Goal: Task Accomplishment & Management: Complete application form

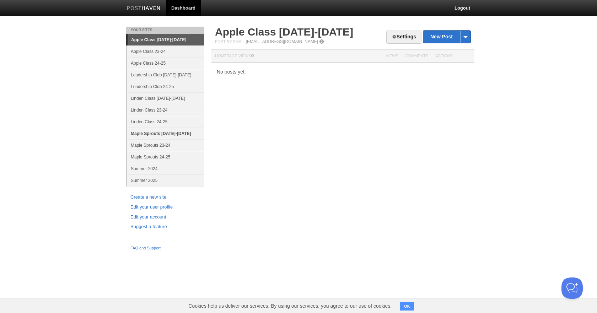
click at [151, 133] on link "Maple Sprouts [DATE]-[DATE]" at bounding box center [165, 134] width 77 height 12
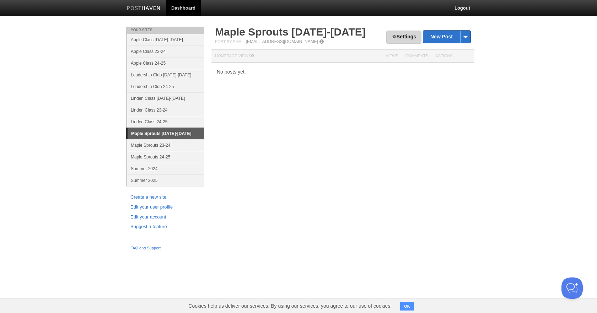
click at [402, 36] on link "Settings" at bounding box center [403, 37] width 35 height 13
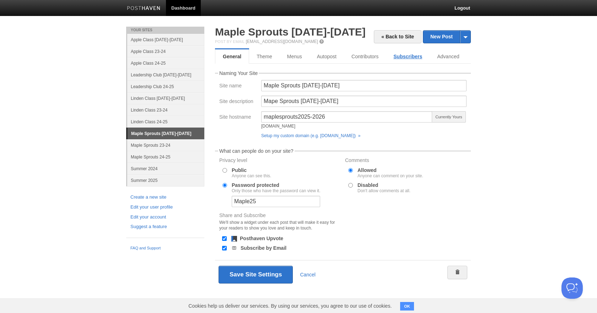
click at [422, 61] on link "Subscribers" at bounding box center [408, 56] width 44 height 14
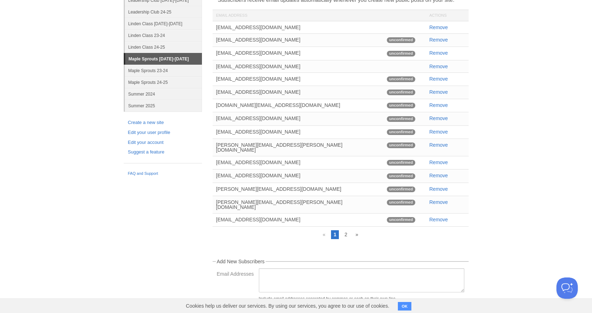
scroll to position [105, 0]
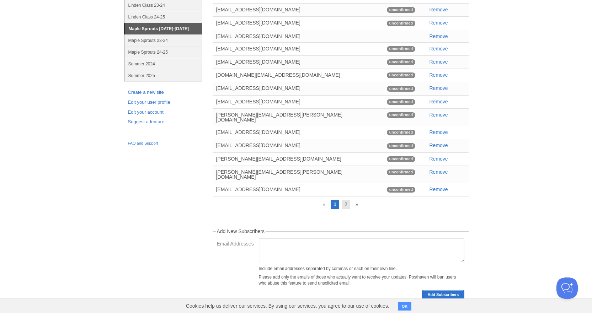
click at [344, 200] on link "2" at bounding box center [346, 204] width 8 height 9
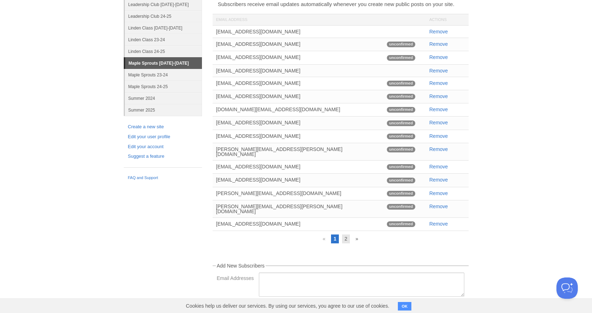
scroll to position [71, 0]
click at [343, 234] on link "2" at bounding box center [346, 238] width 8 height 9
click at [345, 234] on link "2" at bounding box center [346, 238] width 8 height 9
click at [355, 234] on link "»" at bounding box center [357, 238] width 8 height 9
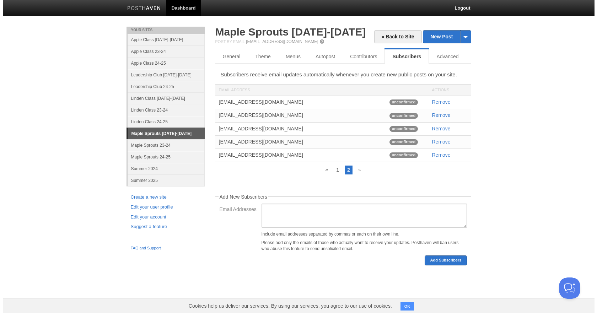
scroll to position [0, 0]
click at [159, 135] on link "Maple Sprouts [DATE]-[DATE]" at bounding box center [166, 133] width 77 height 11
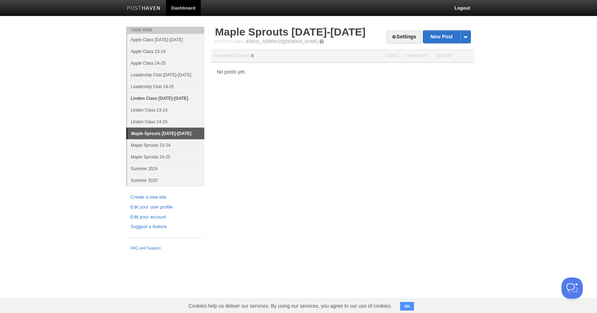
click at [179, 100] on link "Linden Class [DATE]-[DATE]" at bounding box center [165, 98] width 77 height 12
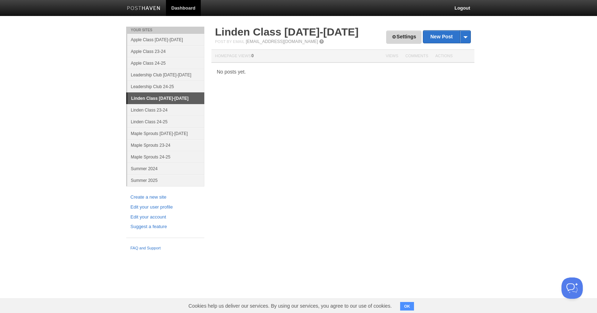
click at [395, 38] on link "Settings" at bounding box center [403, 37] width 35 height 13
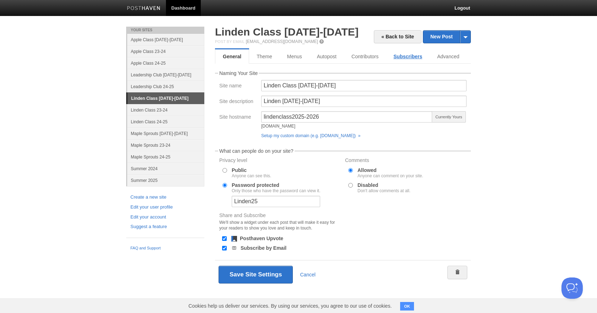
click at [395, 59] on link "Subscribers" at bounding box center [408, 56] width 44 height 14
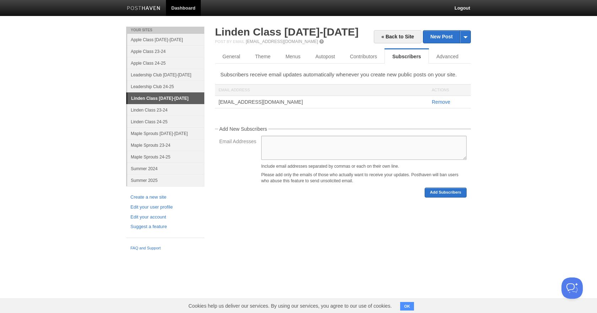
click at [272, 140] on textarea "Email Addresses" at bounding box center [363, 148] width 205 height 24
paste textarea "[EMAIL_ADDRESS][DOMAIN_NAME]"
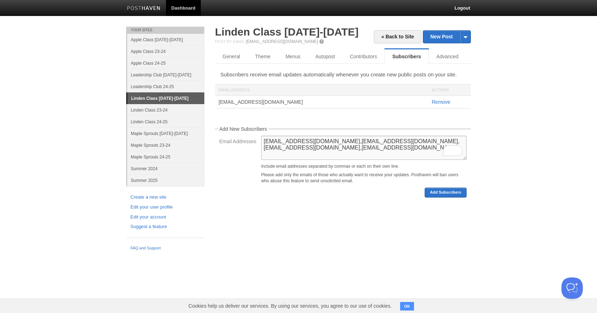
paste textarea "[EMAIL_ADDRESS][DOMAIN_NAME]"
paste textarea "[PERSON_NAME][EMAIL_ADDRESS][DOMAIN_NAME]"
paste textarea "[EMAIL_ADDRESS][DOMAIN_NAME]"
paste textarea "[PERSON_NAME][EMAIL_ADDRESS][DOMAIN_NAME]"
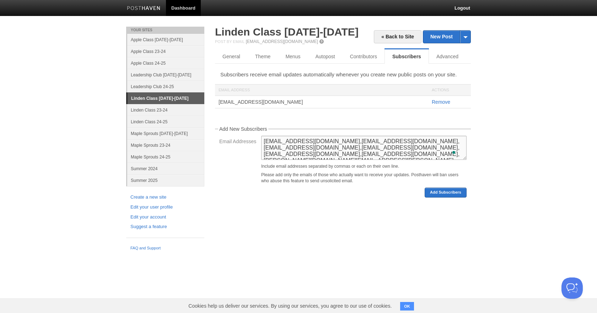
scroll to position [4, 0]
paste textarea "[EMAIL_ADDRESS][DOMAIN_NAME]"
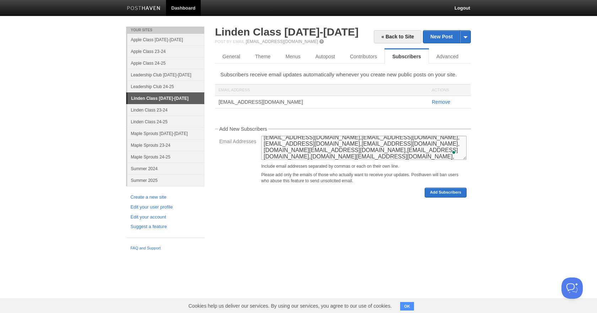
paste textarea "[DOMAIN_NAME][EMAIL_ADDRESS][DOMAIN_NAME]"
paste textarea "[EMAIL_ADDRESS][DOMAIN_NAME]"
paste textarea "[PERSON_NAME][EMAIL_ADDRESS][DOMAIN_NAME]"
paste textarea "[EMAIL_ADDRESS][DOMAIN_NAME]"
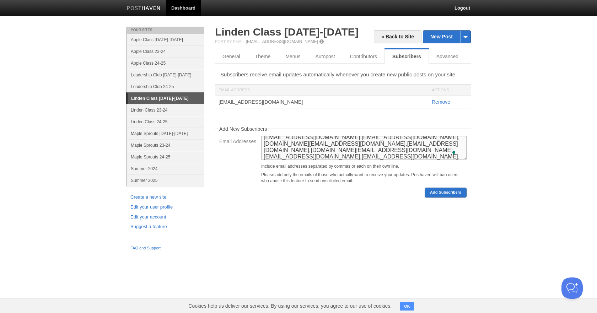
paste textarea "[EMAIL_ADDRESS][DOMAIN_NAME]"
drag, startPoint x: 345, startPoint y: 153, endPoint x: 342, endPoint y: 157, distance: 4.6
click at [342, 157] on textarea "[EMAIL_ADDRESS][DOMAIN_NAME],[EMAIL_ADDRESS][DOMAIN_NAME],[EMAIL_ADDRESS][DOMAI…" at bounding box center [363, 148] width 205 height 24
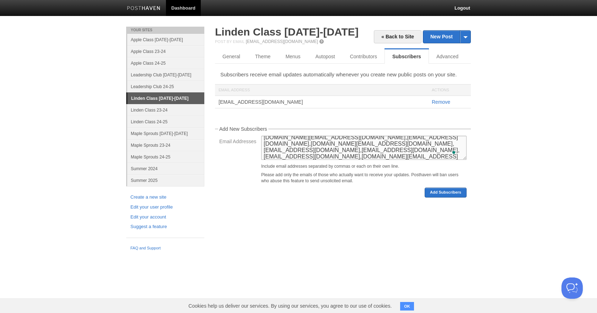
paste textarea "[PERSON_NAME][EMAIL_ADDRESS][PERSON_NAME][DOMAIN_NAME]"
paste textarea "[EMAIL_ADDRESS][DOMAIN_NAME]"
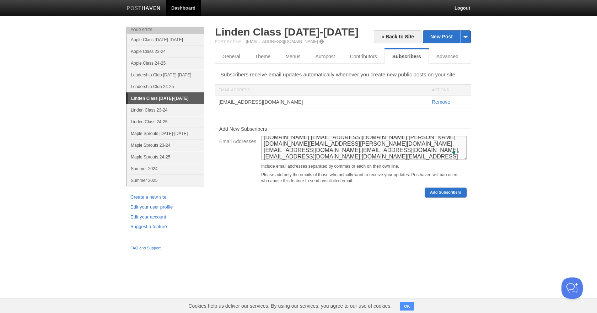
paste textarea "[EMAIL_ADDRESS][DOMAIN_NAME]"
paste textarea "[PERSON_NAME][EMAIL_ADDRESS][DOMAIN_NAME]"
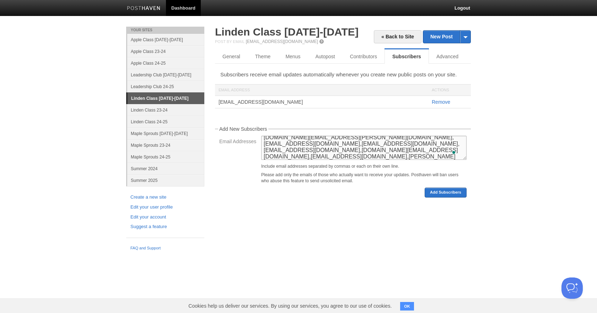
scroll to position [42, 0]
paste textarea "[EMAIL_ADDRESS][DOMAIN_NAME]"
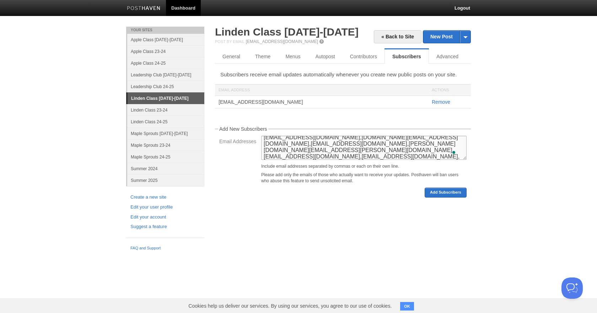
paste textarea "[EMAIL_ADDRESS][DOMAIN_NAME]"
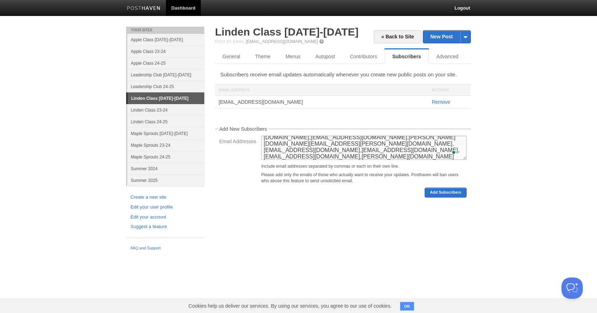
paste textarea "[EMAIL_ADDRESS][DOMAIN_NAME]"
type textarea "[EMAIL_ADDRESS][DOMAIN_NAME],[EMAIL_ADDRESS][DOMAIN_NAME],[EMAIL_ADDRESS][DOMAI…"
click at [438, 192] on button "Add Subscribers" at bounding box center [446, 193] width 42 height 10
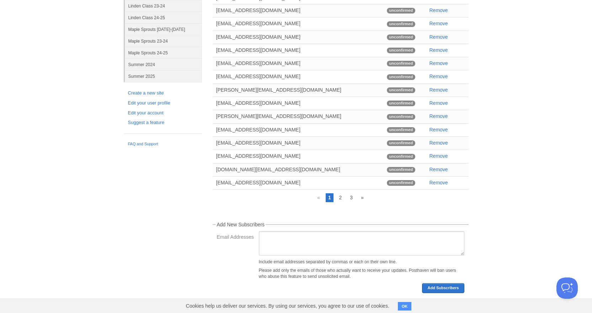
scroll to position [120, 0]
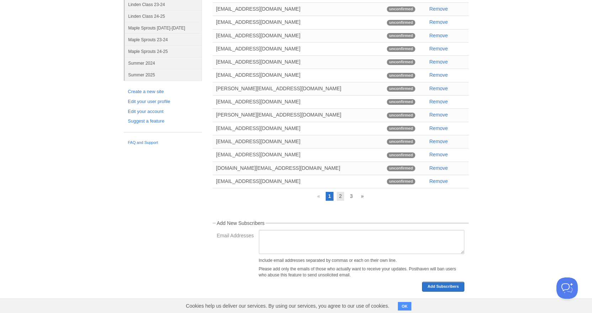
click at [341, 196] on link "2" at bounding box center [341, 196] width 8 height 9
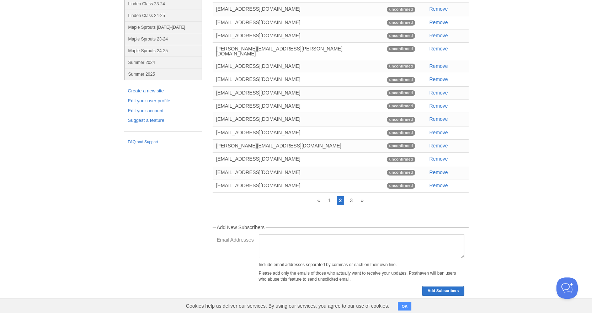
scroll to position [107, 0]
click at [352, 196] on link "3" at bounding box center [351, 200] width 8 height 9
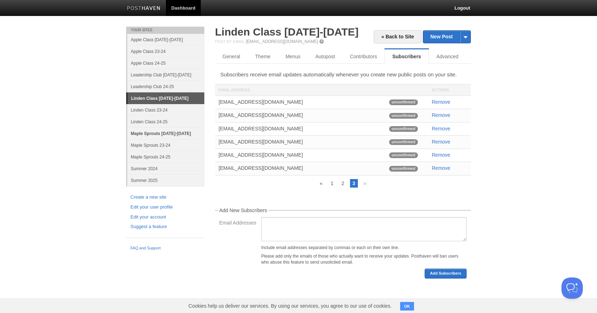
click at [156, 135] on link "Maple Sprouts [DATE]-[DATE]" at bounding box center [165, 134] width 77 height 12
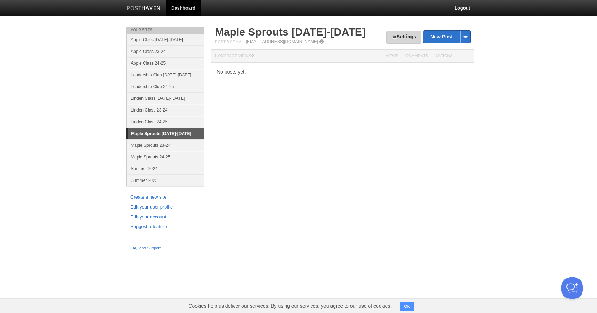
click at [410, 32] on link "Settings" at bounding box center [403, 37] width 35 height 13
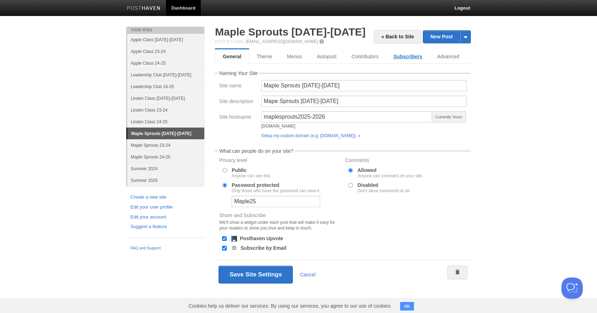
click at [406, 56] on link "Subscribers" at bounding box center [408, 56] width 44 height 14
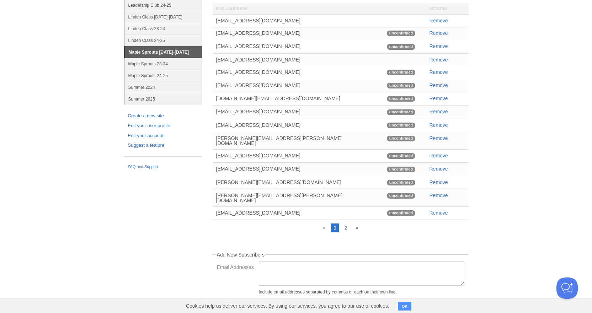
scroll to position [105, 0]
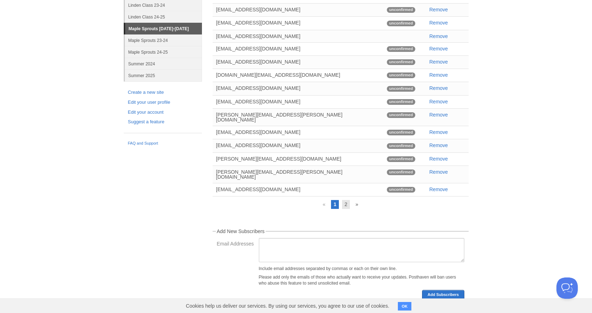
click at [344, 200] on link "2" at bounding box center [346, 204] width 8 height 9
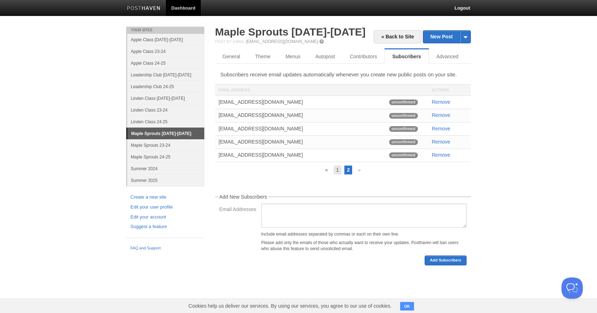
click at [335, 169] on link "1" at bounding box center [338, 170] width 8 height 9
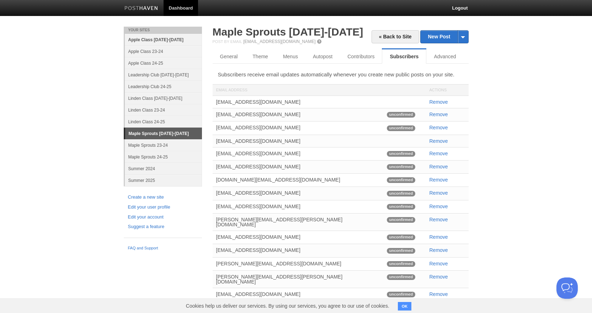
click at [158, 39] on link "Apple Class [DATE]-[DATE]" at bounding box center [163, 40] width 77 height 12
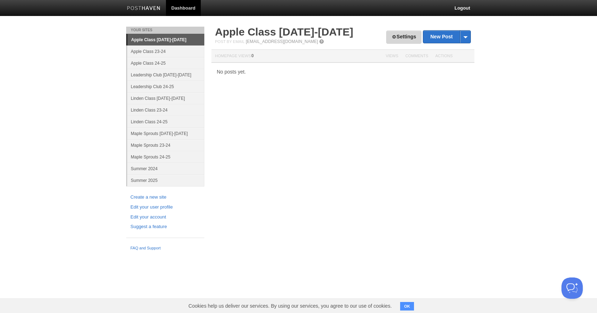
click at [406, 38] on link "Settings" at bounding box center [403, 37] width 35 height 13
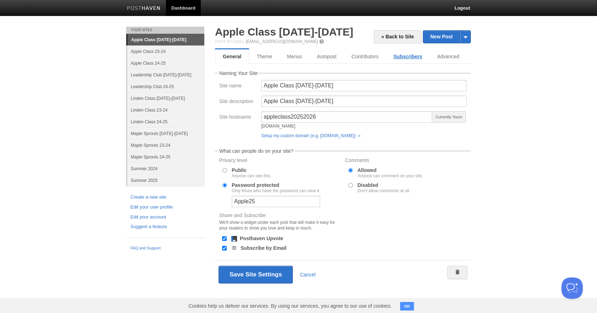
click at [406, 57] on link "Subscribers" at bounding box center [408, 56] width 44 height 14
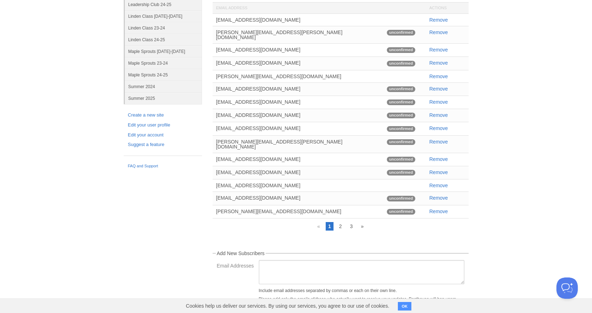
scroll to position [104, 0]
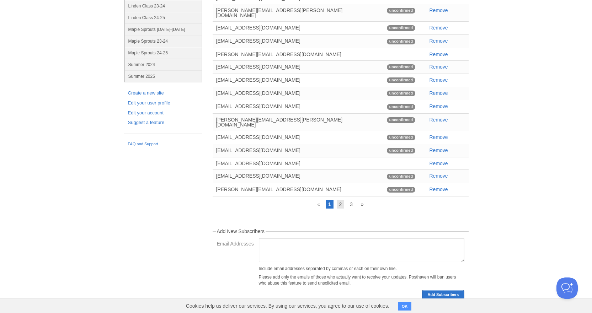
click at [338, 200] on link "2" at bounding box center [341, 204] width 8 height 9
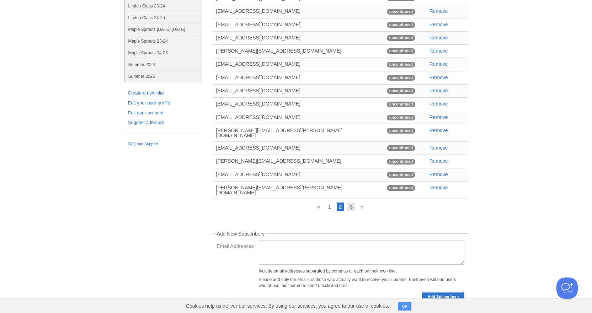
click at [349, 203] on link "3" at bounding box center [351, 207] width 8 height 9
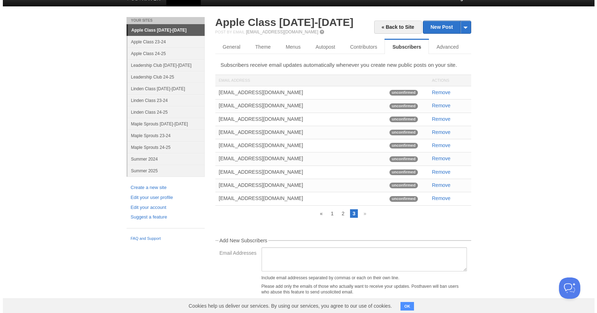
scroll to position [0, 0]
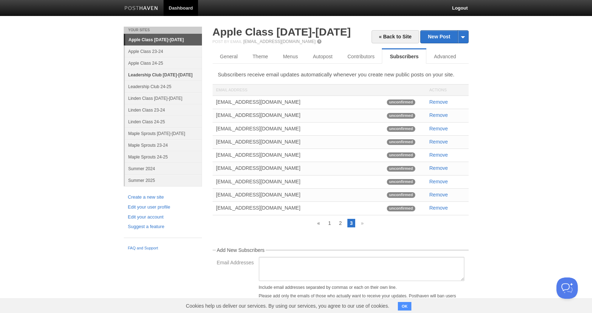
click at [160, 80] on link "Leadership Club [DATE]-[DATE]" at bounding box center [163, 75] width 77 height 12
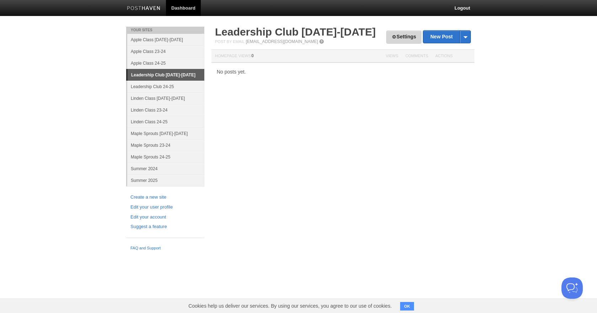
click at [407, 39] on link "Settings" at bounding box center [403, 37] width 35 height 13
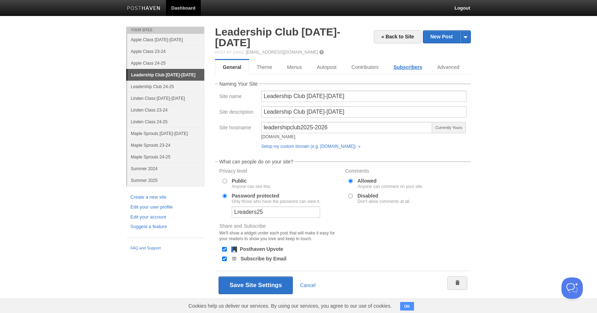
click at [400, 60] on link "Subscribers" at bounding box center [408, 67] width 44 height 14
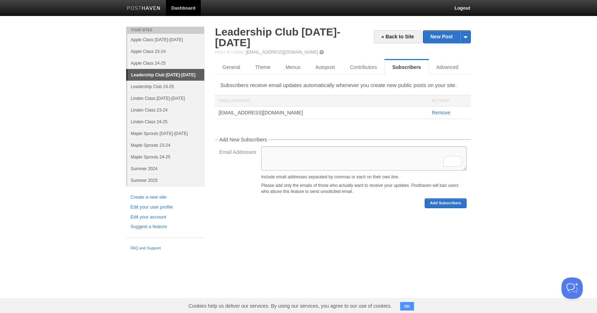
paste textarea "[EMAIL_ADDRESS][DOMAIN_NAME]"
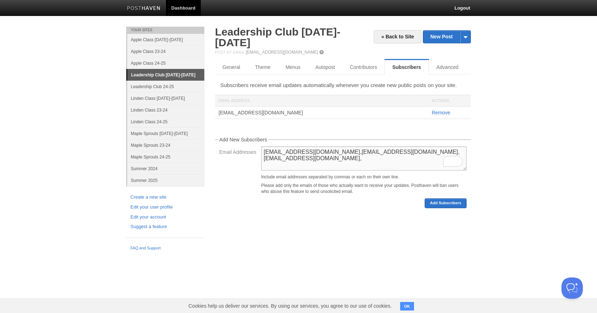
paste textarea "[EMAIL_ADDRESS][DOMAIN_NAME]"
paste textarea "[PERSON_NAME][EMAIL_ADDRESS][PERSON_NAME][DOMAIN_NAME]"
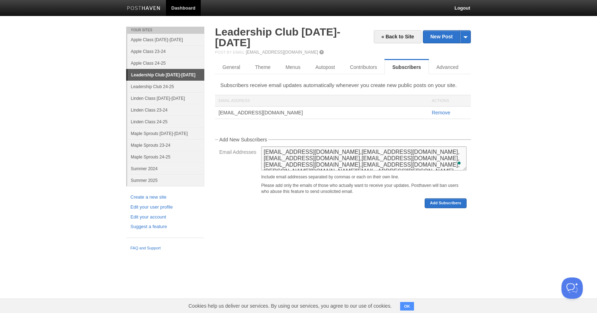
paste textarea "[EMAIL_ADDRESS][DOMAIN_NAME]"
paste textarea "[US_STATE][EMAIL_ADDRESS][DOMAIN_NAME]"
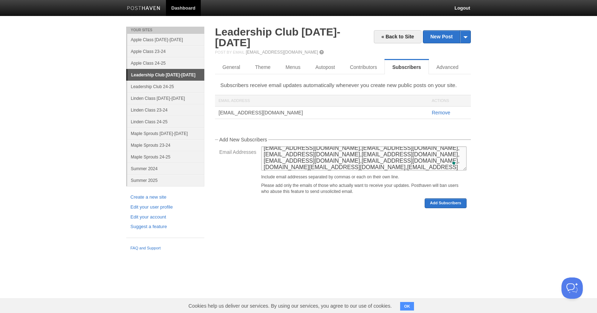
paste textarea "[EMAIL_ADDRESS][DOMAIN_NAME]"
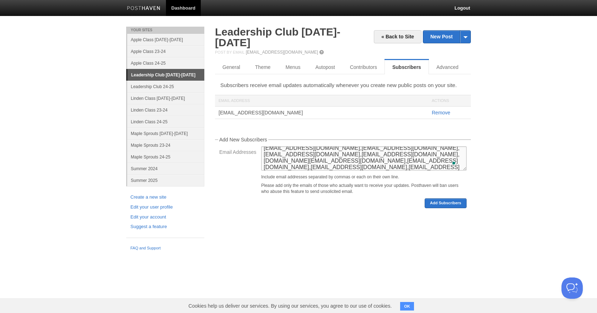
paste textarea "[EMAIL_ADDRESS][DOMAIN_NAME]"
drag, startPoint x: 274, startPoint y: 203, endPoint x: 296, endPoint y: 268, distance: 68.2
click at [306, 157] on textarea "[EMAIL_ADDRESS][DOMAIN_NAME],[EMAIL_ADDRESS][DOMAIN_NAME],[EMAIL_ADDRESS][DOMAI…" at bounding box center [363, 158] width 205 height 24
paste textarea "[EMAIL_ADDRESS][DOMAIN_NAME]"
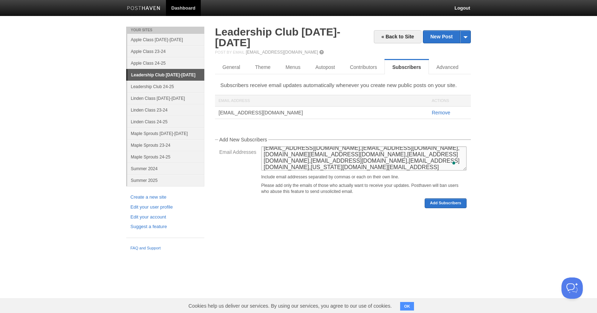
paste textarea "[EMAIL_ADDRESS][DOMAIN_NAME]"
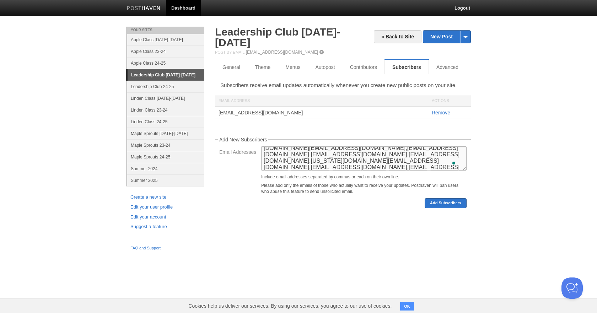
paste textarea "[EMAIL_ADDRESS][DOMAIN_NAME]"
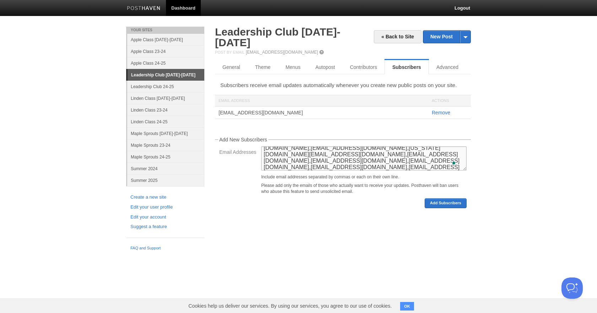
scroll to position [36, 0]
type textarea "[EMAIL_ADDRESS][DOMAIN_NAME],[EMAIL_ADDRESS][DOMAIN_NAME],[EMAIL_ADDRESS][DOMAI…"
click at [454, 198] on button "Add Subscribers" at bounding box center [446, 203] width 42 height 10
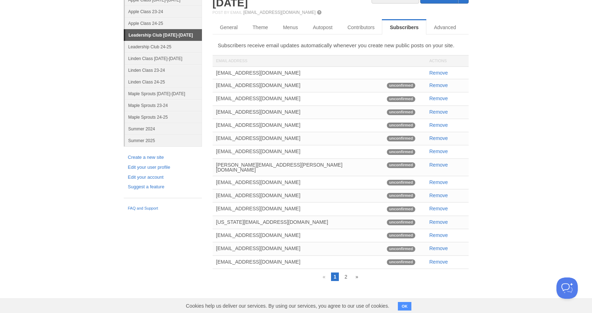
scroll to position [0, 0]
